Goal: Task Accomplishment & Management: Manage account settings

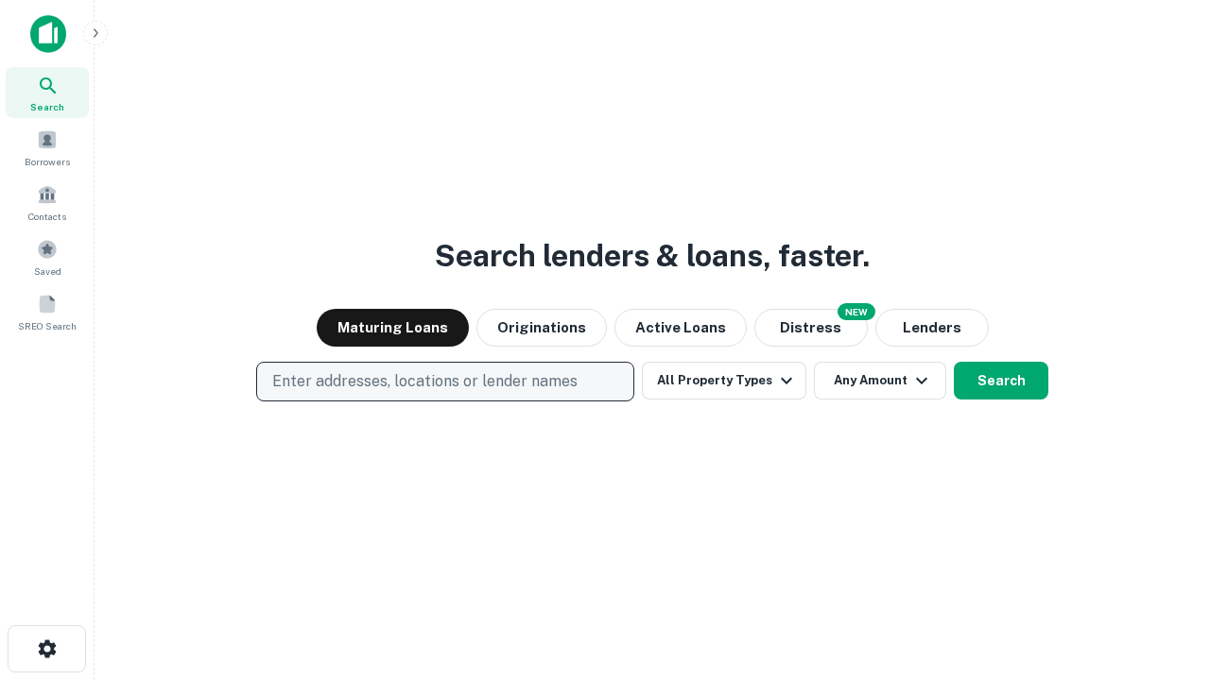
click at [444, 382] on p "Enter addresses, locations or lender names" at bounding box center [424, 381] width 305 height 23
type input "**********"
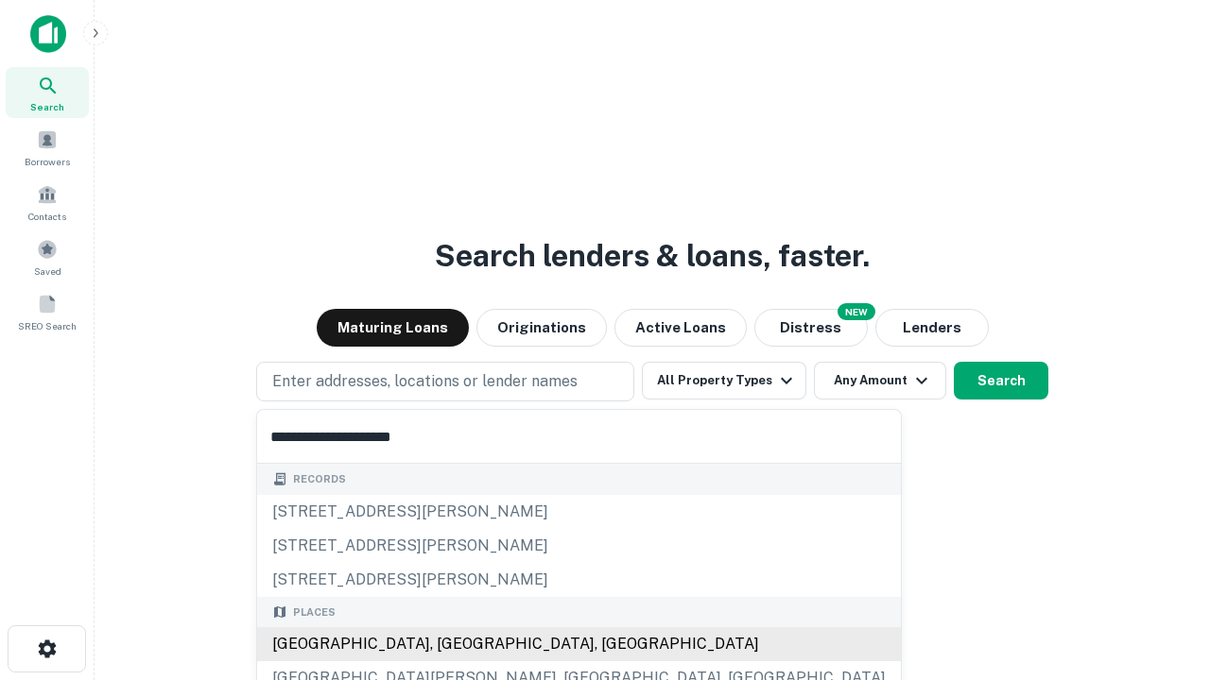
click at [452, 645] on div "Santa Monica, CA, USA" at bounding box center [579, 645] width 644 height 34
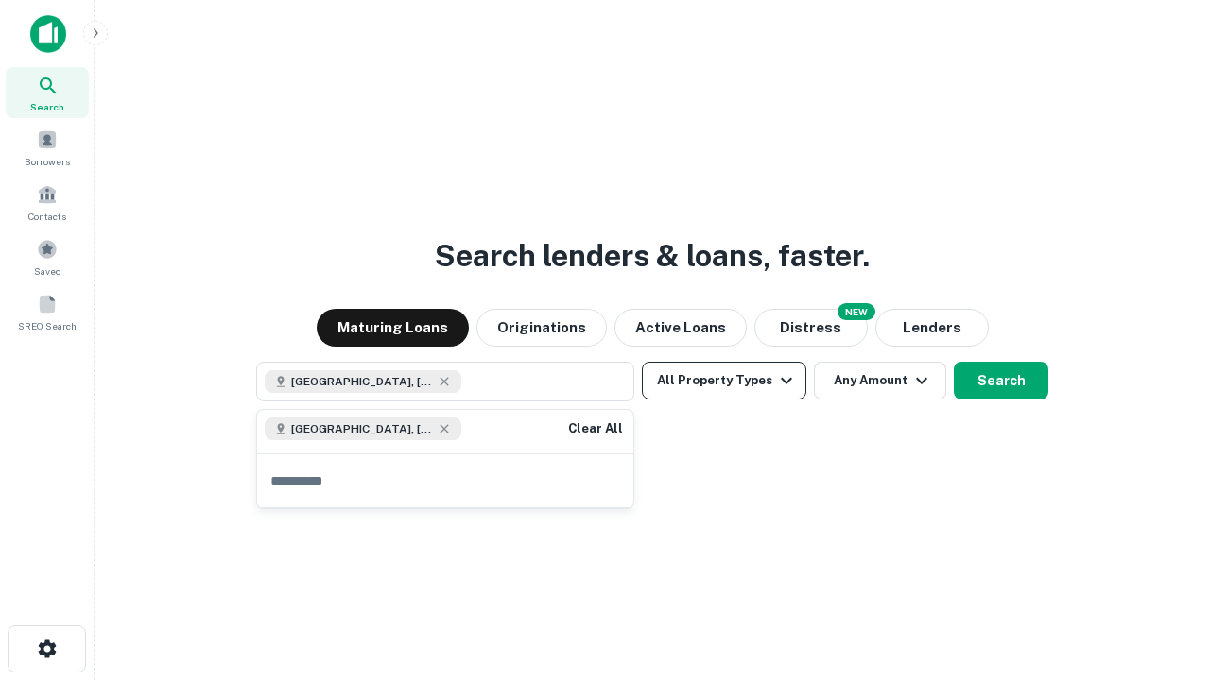
click at [724, 381] on button "All Property Types" at bounding box center [724, 381] width 164 height 38
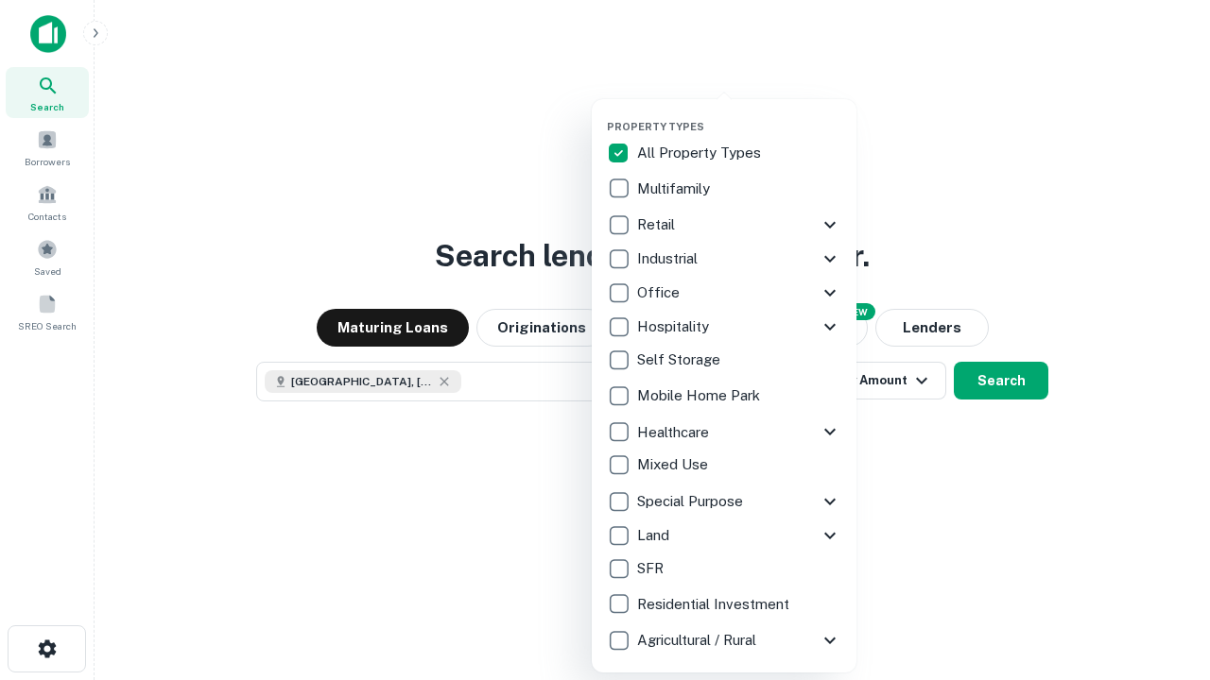
click at [739, 114] on button "button" at bounding box center [739, 114] width 265 height 1
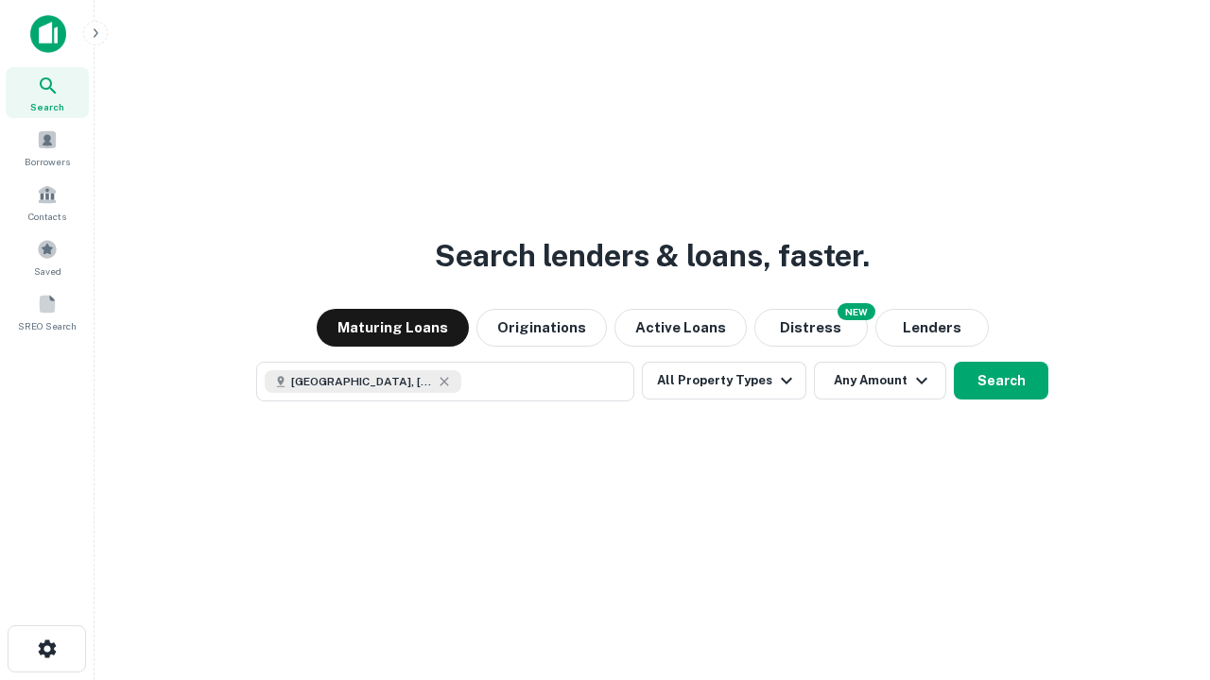
scroll to position [30, 0]
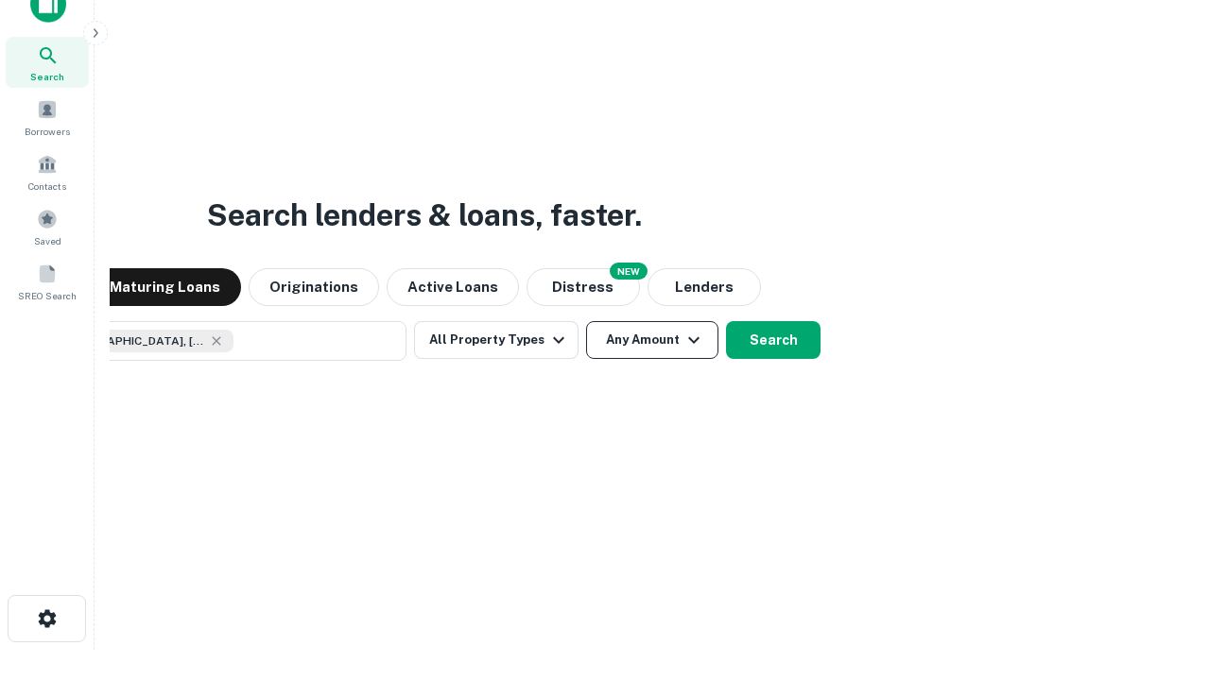
click at [586, 321] on button "Any Amount" at bounding box center [652, 340] width 132 height 38
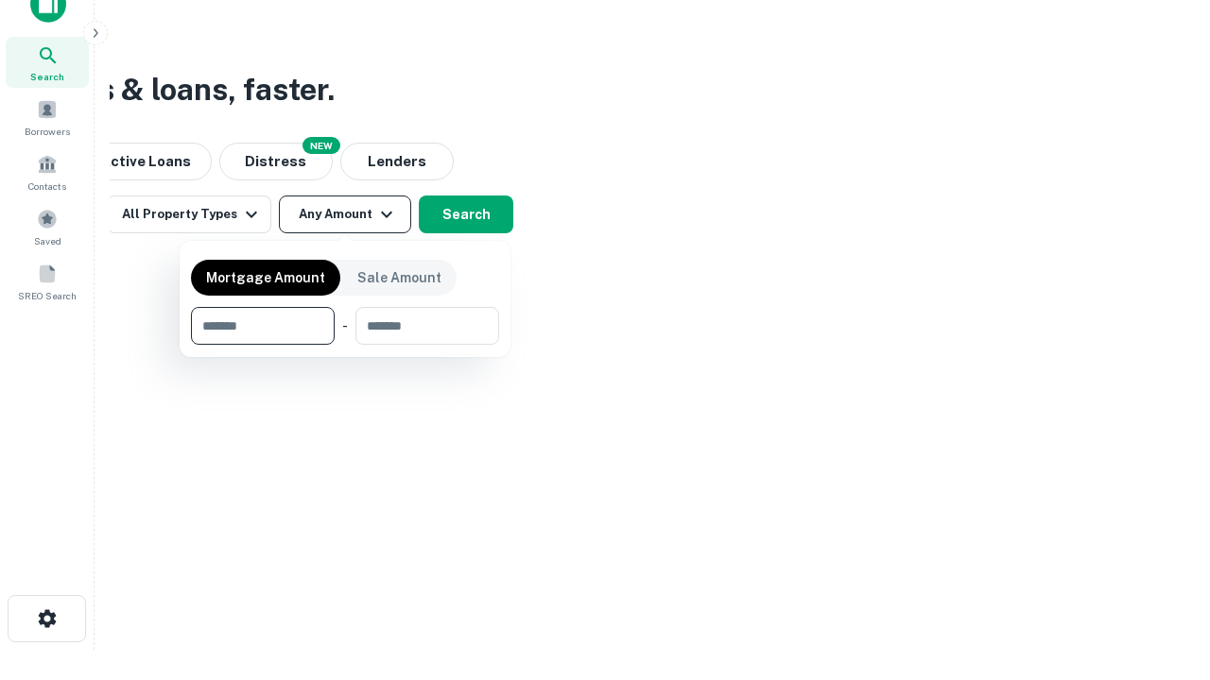
type input "*******"
click at [345, 345] on button "button" at bounding box center [345, 345] width 308 height 1
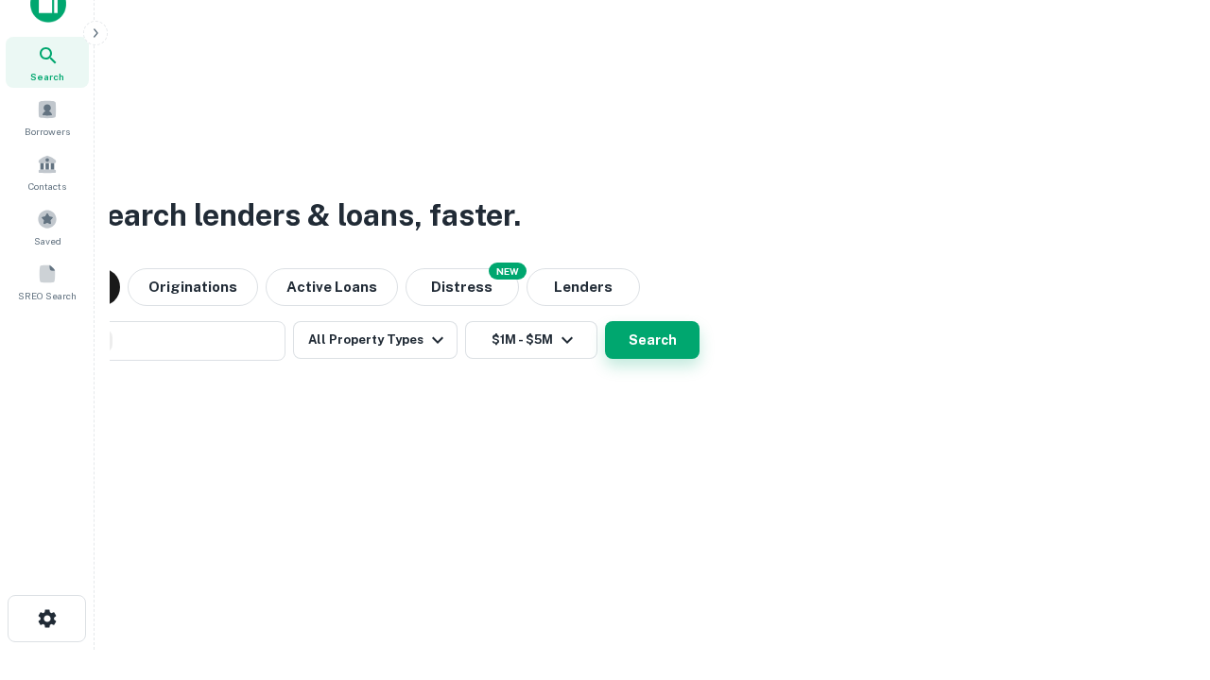
click at [605, 321] on button "Search" at bounding box center [652, 340] width 95 height 38
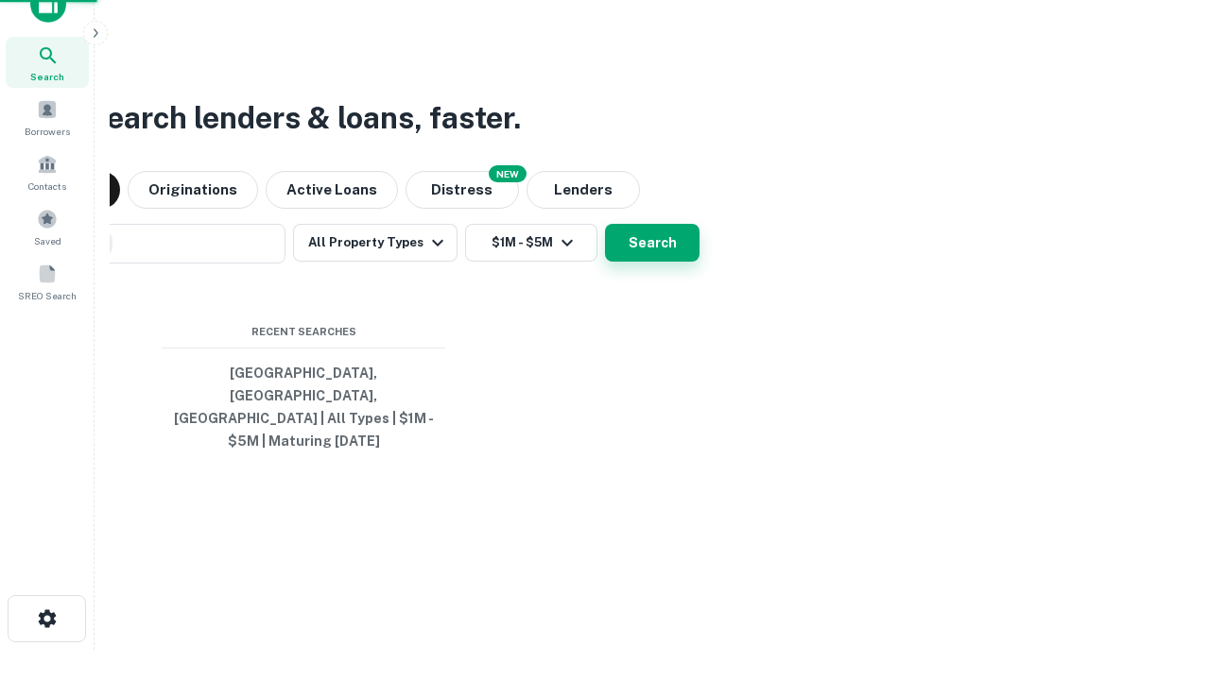
scroll to position [61, 535]
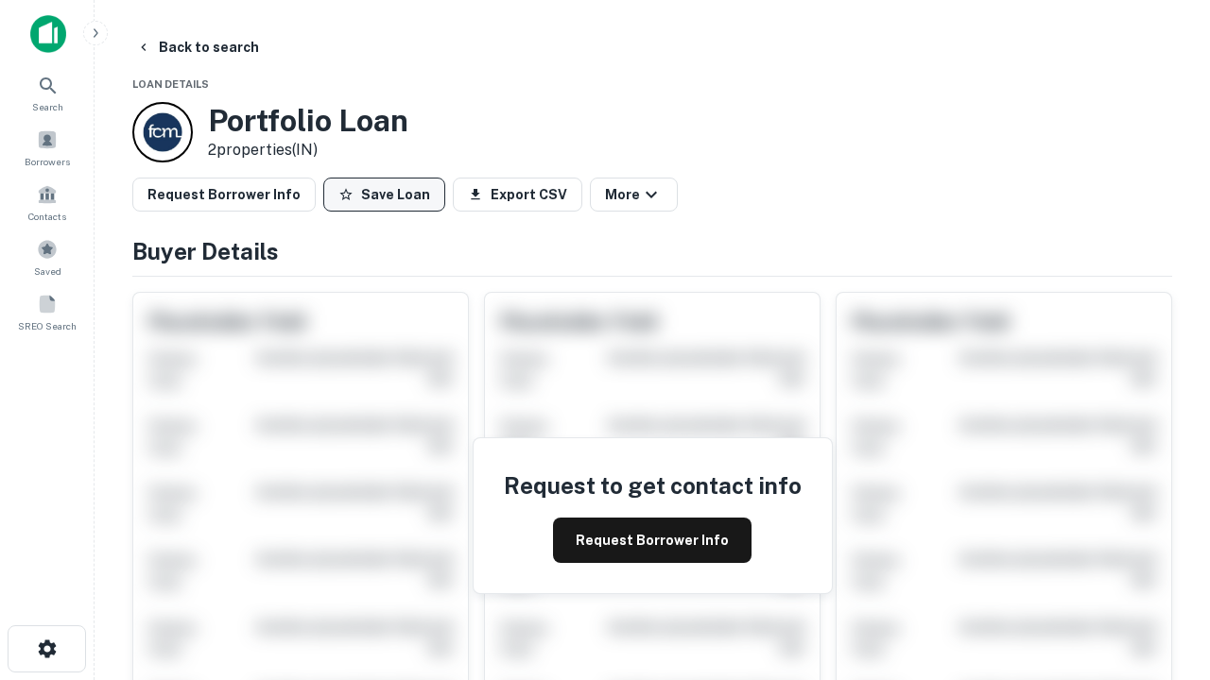
click at [384, 195] on button "Save Loan" at bounding box center [384, 195] width 122 height 34
click at [388, 195] on button "Loan Saved" at bounding box center [388, 195] width 130 height 34
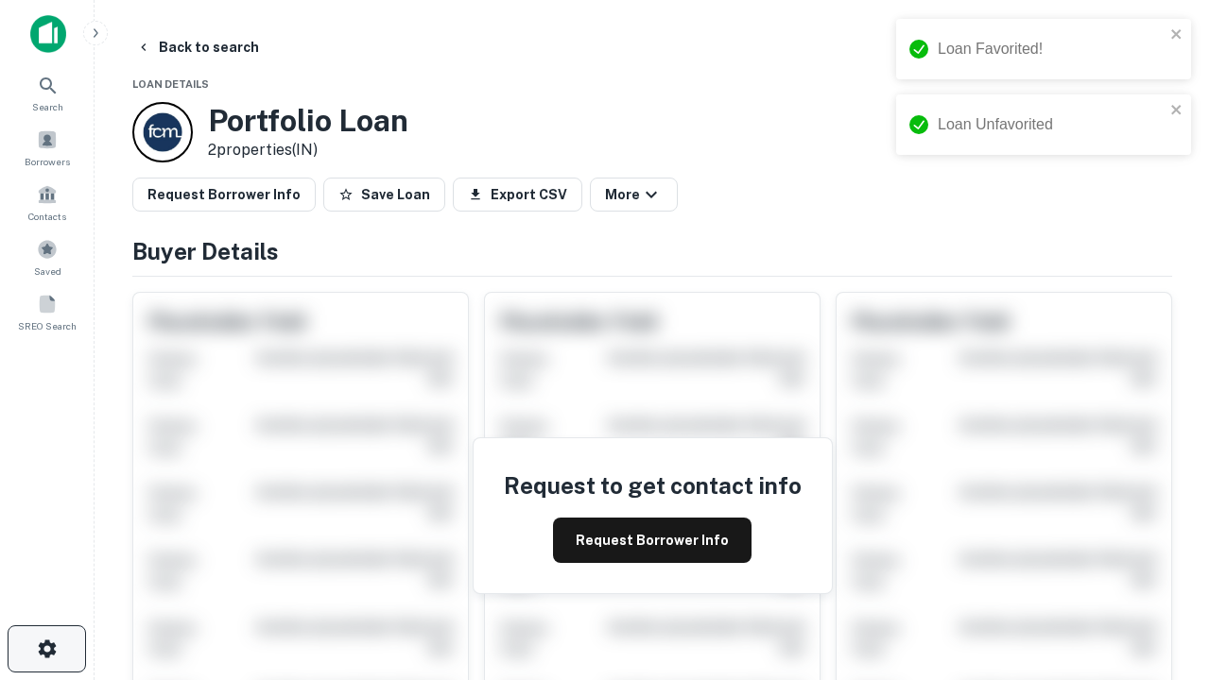
click at [46, 649] on icon "button" at bounding box center [47, 649] width 23 height 23
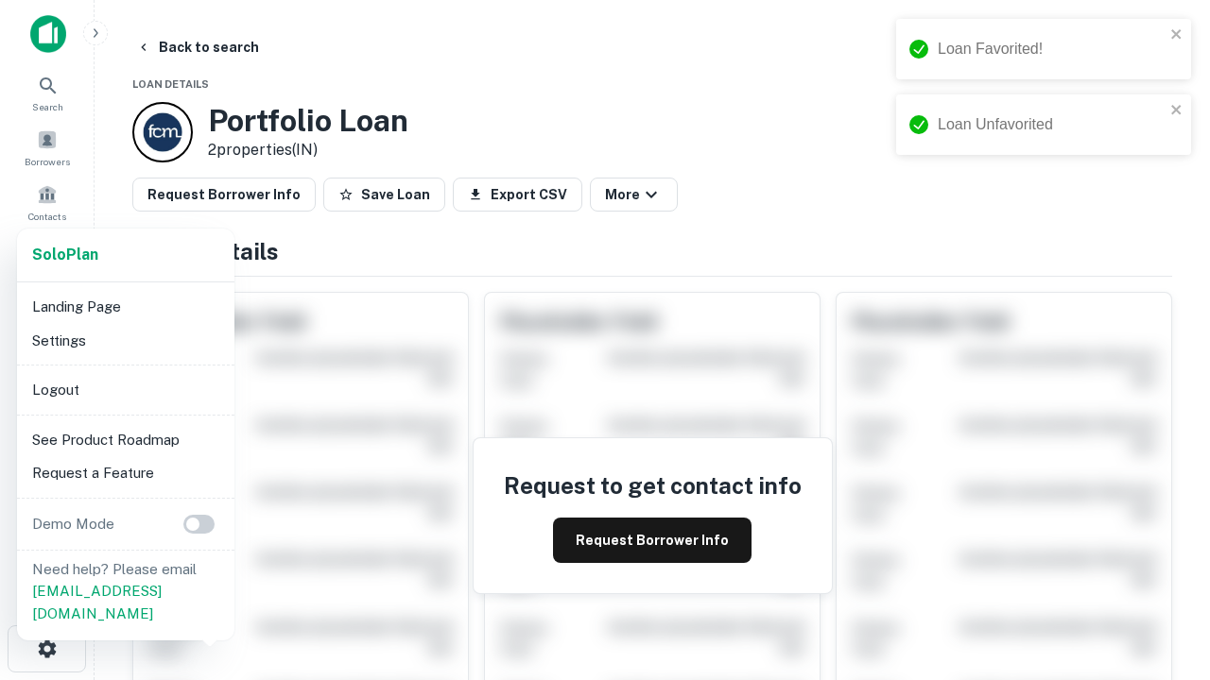
click at [125, 389] on li "Logout" at bounding box center [126, 390] width 202 height 34
